Goal: Check status: Check status

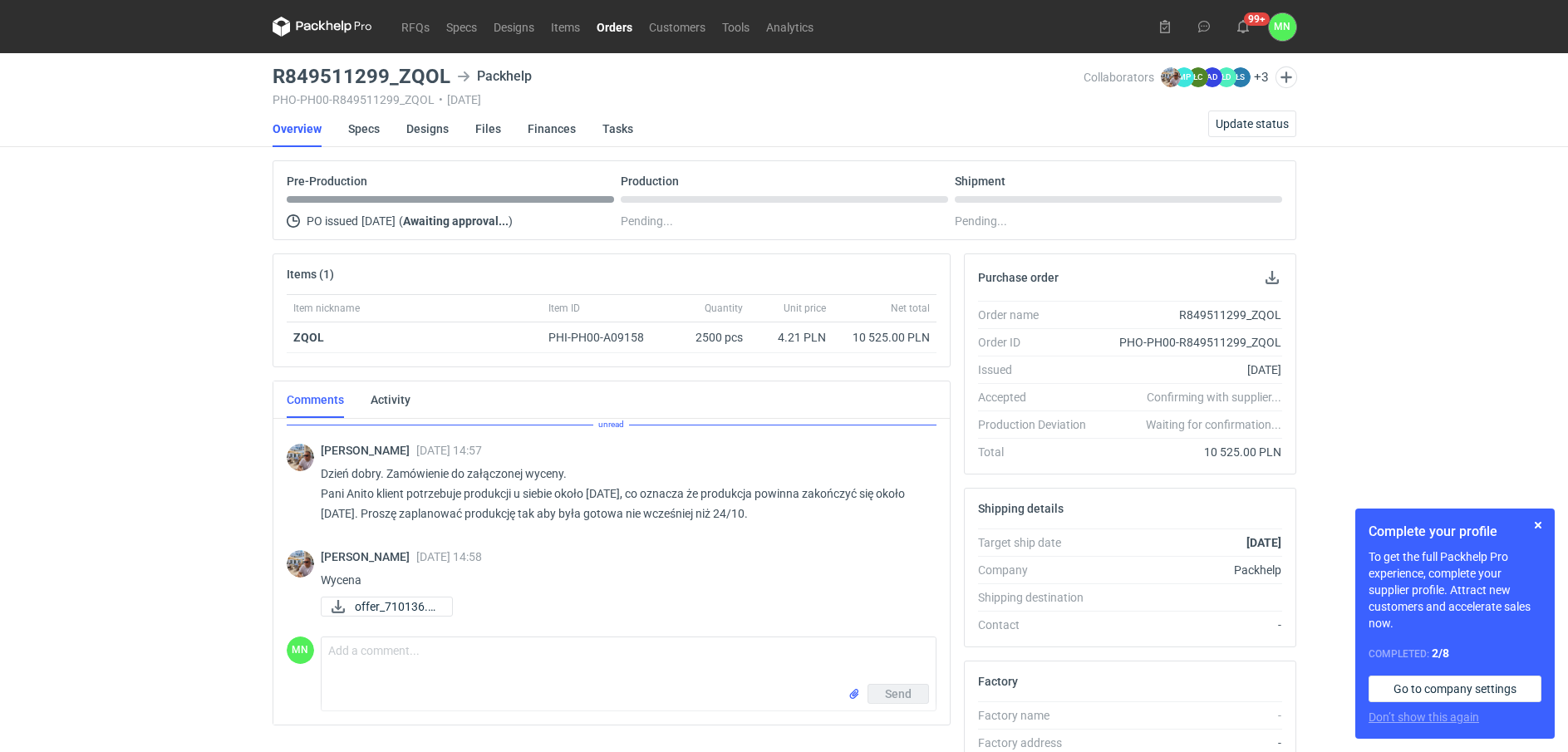
click at [617, 17] on link "Orders" at bounding box center [614, 27] width 52 height 20
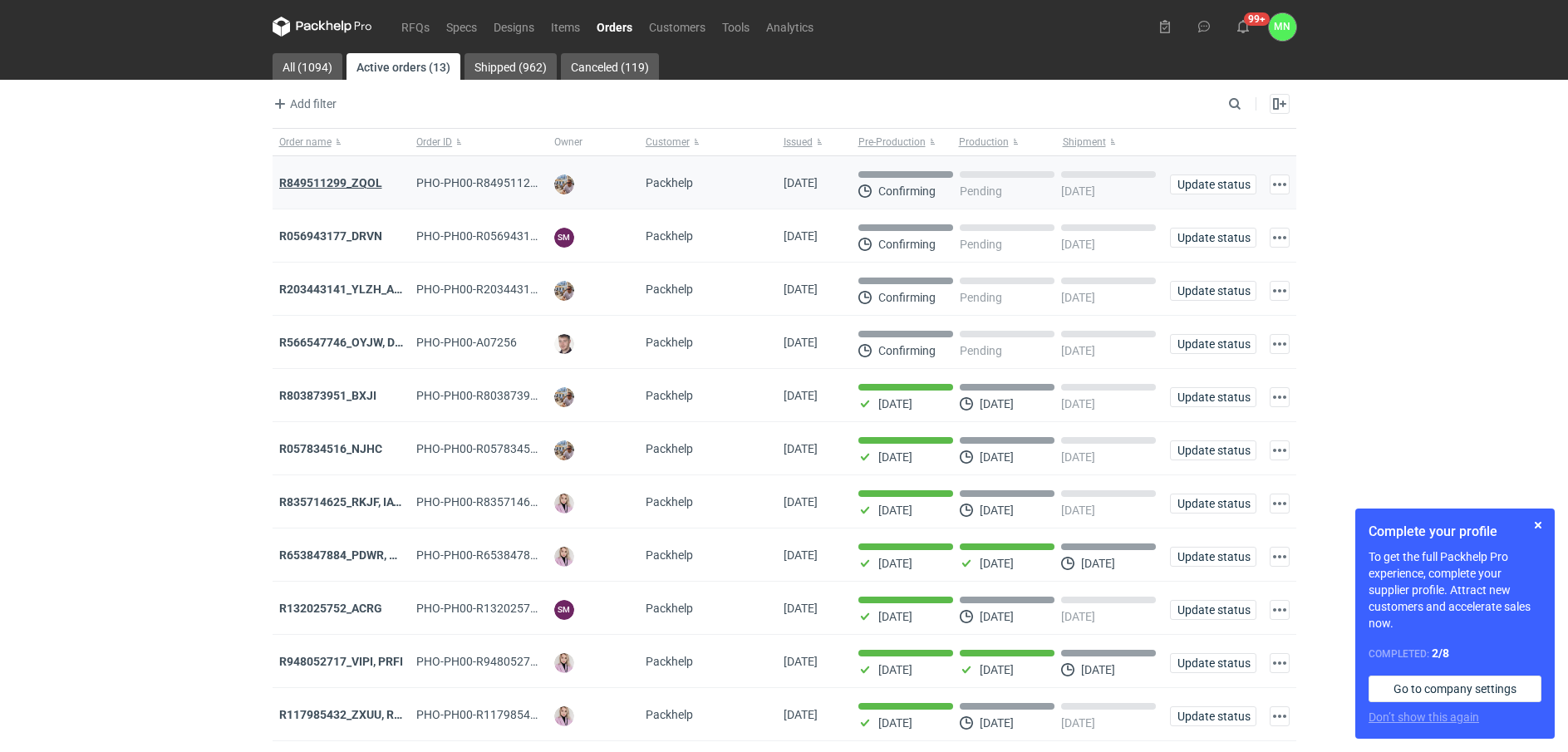
click at [331, 177] on strong "R849511299_ZQOL" at bounding box center [330, 182] width 103 height 13
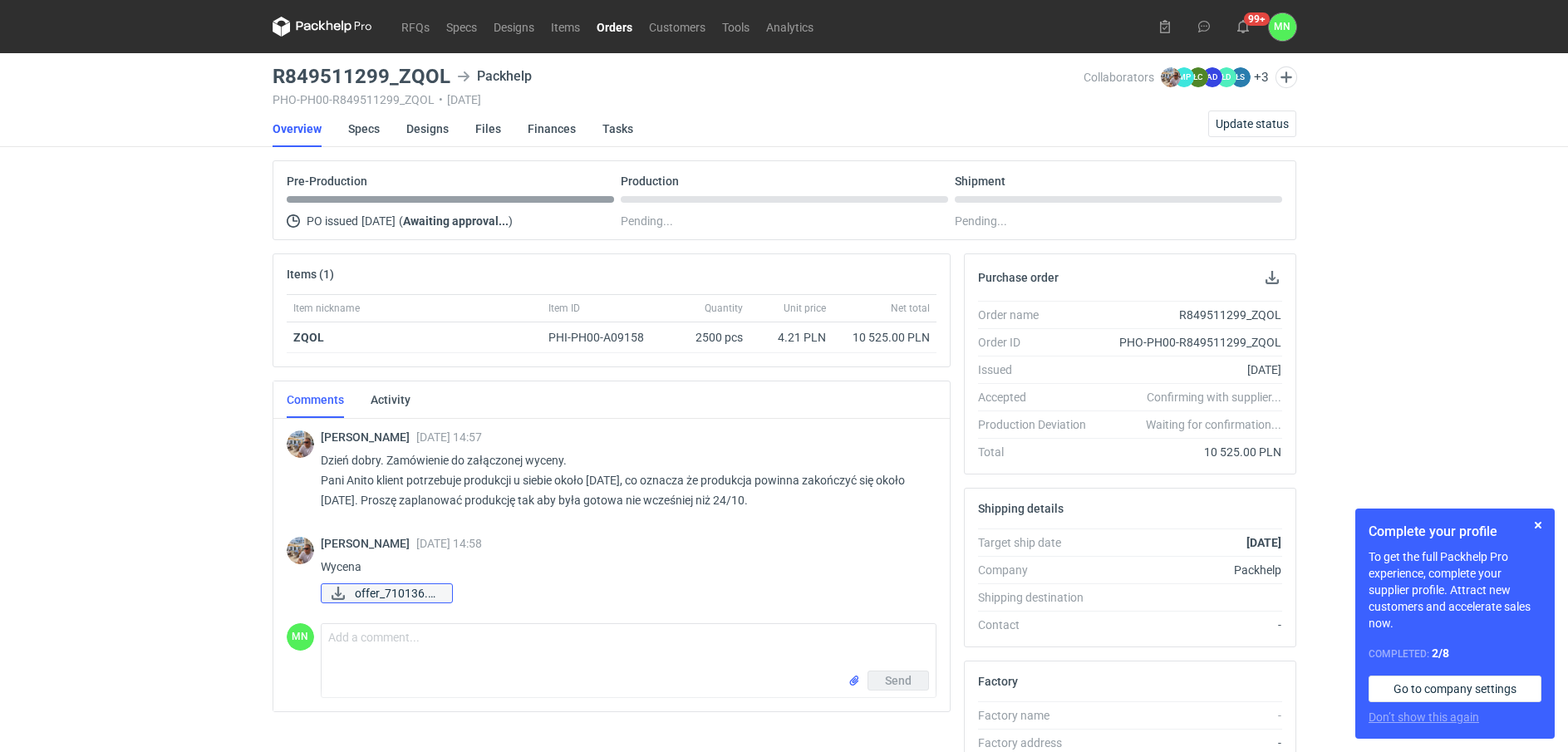
click at [424, 590] on span "offer_710136.pdf" at bounding box center [397, 593] width 84 height 18
click at [1542, 523] on button "button" at bounding box center [1538, 525] width 20 height 20
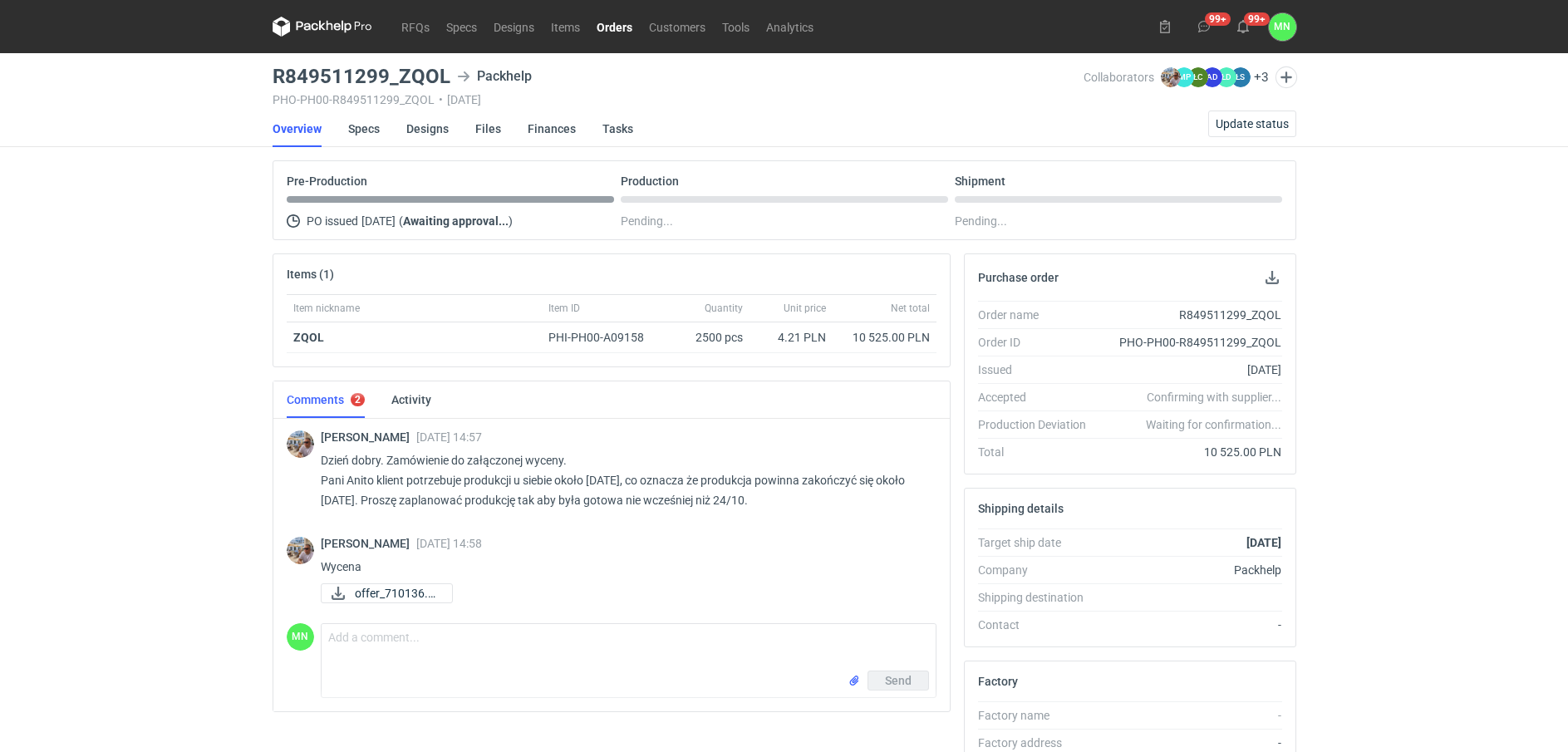
click at [611, 21] on link "Orders" at bounding box center [614, 27] width 52 height 20
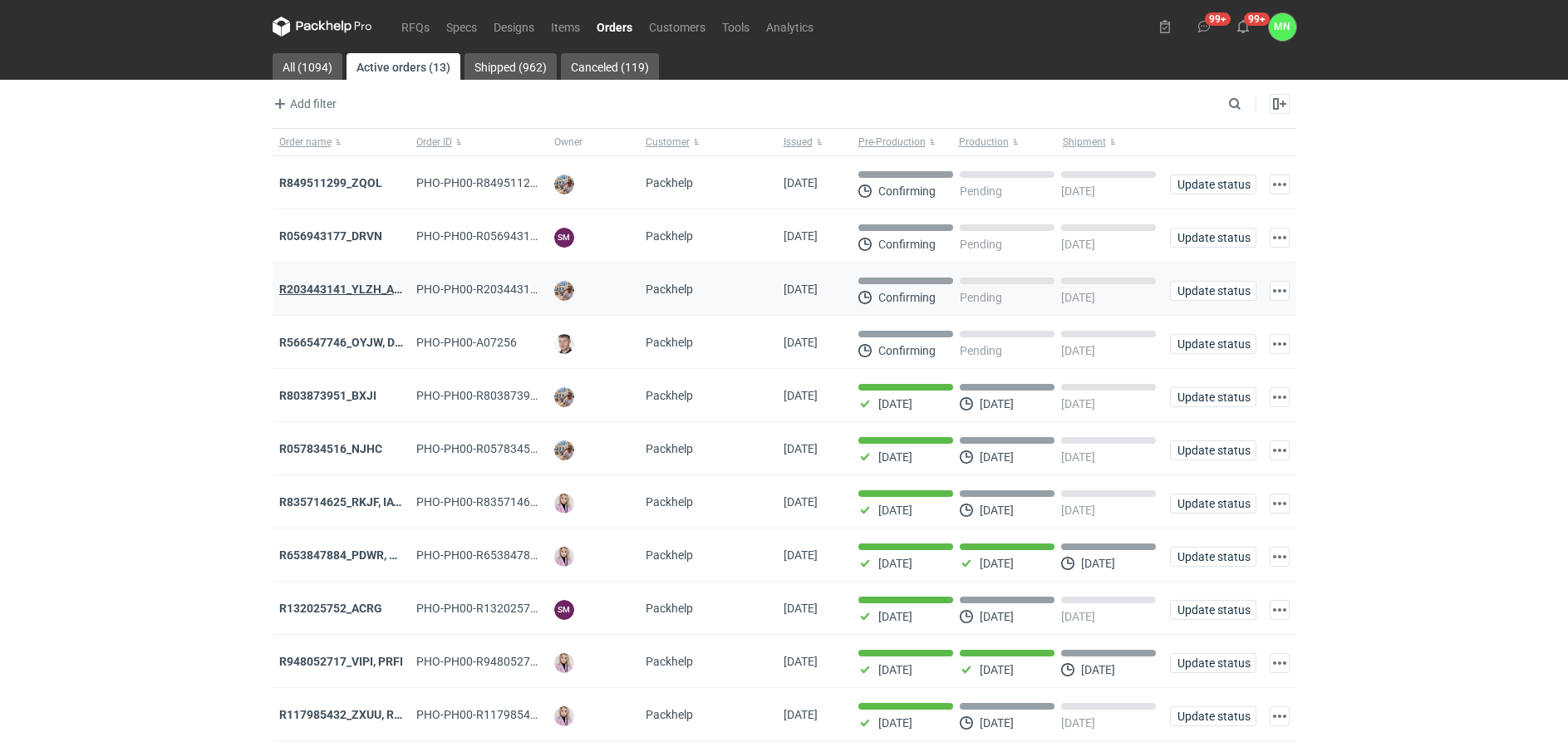
click at [361, 284] on strong "R203443141_YLZH_AHYW" at bounding box center [349, 288] width 140 height 13
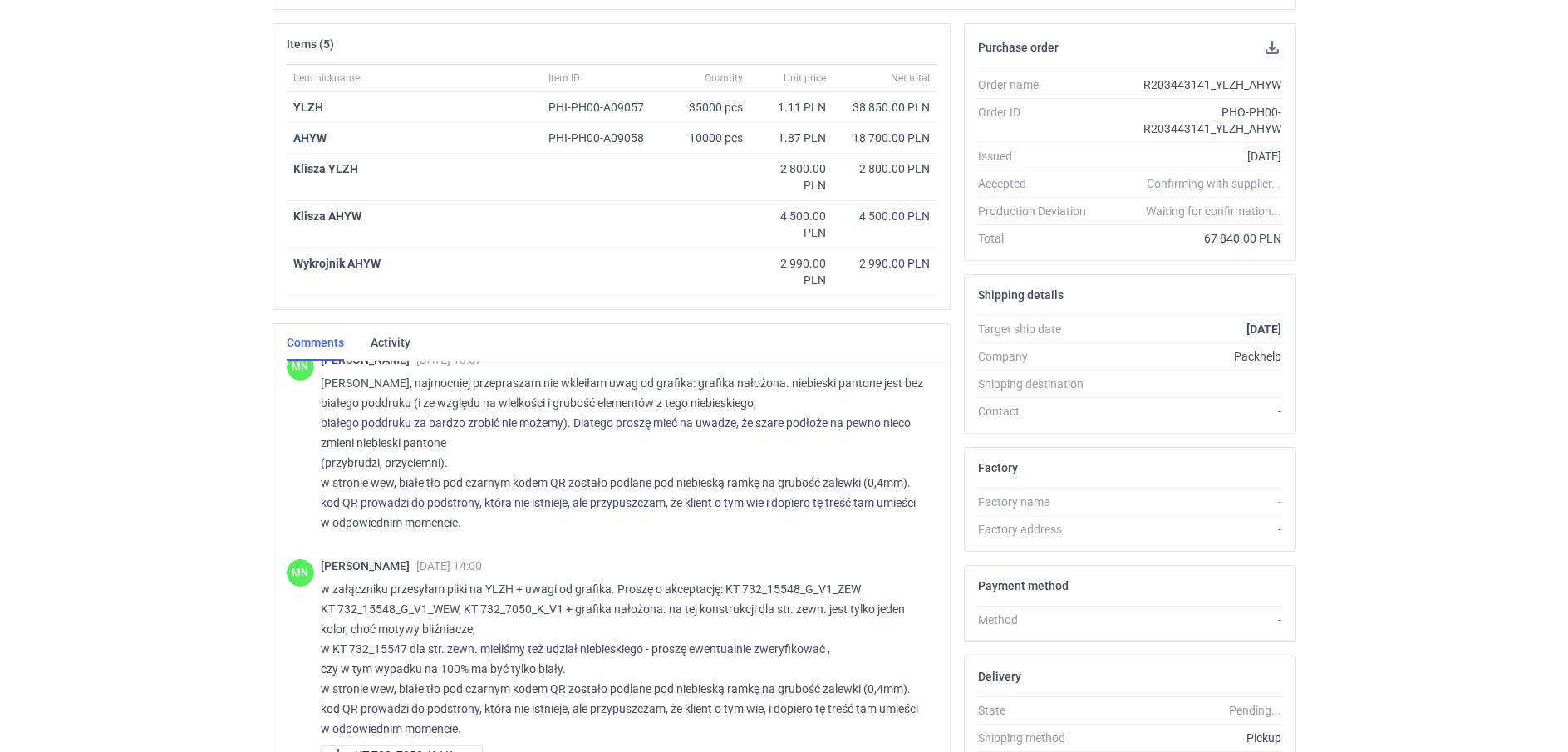
scroll to position [1209, 0]
